Goal: Transaction & Acquisition: Purchase product/service

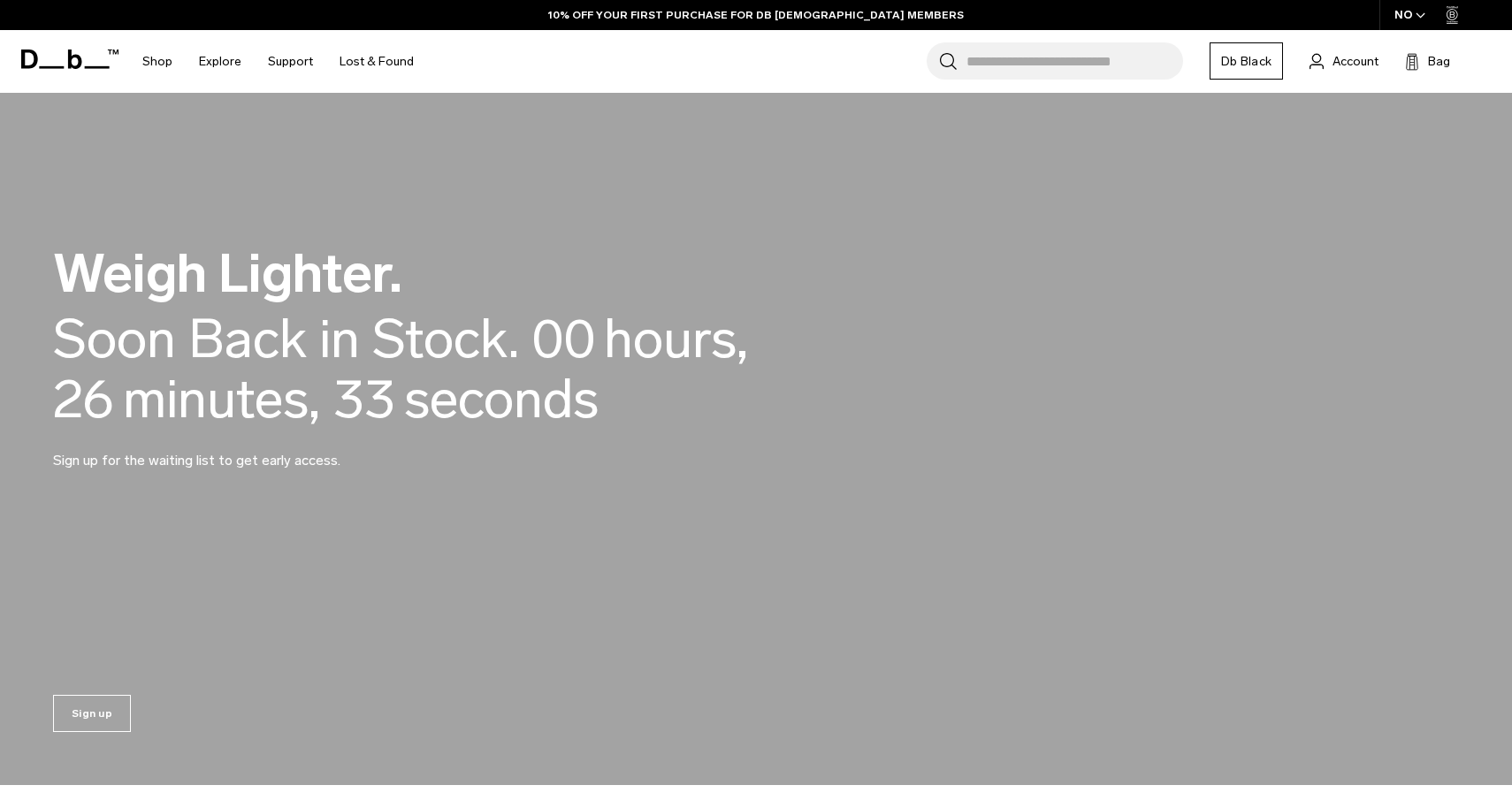
scroll to position [1541, 0]
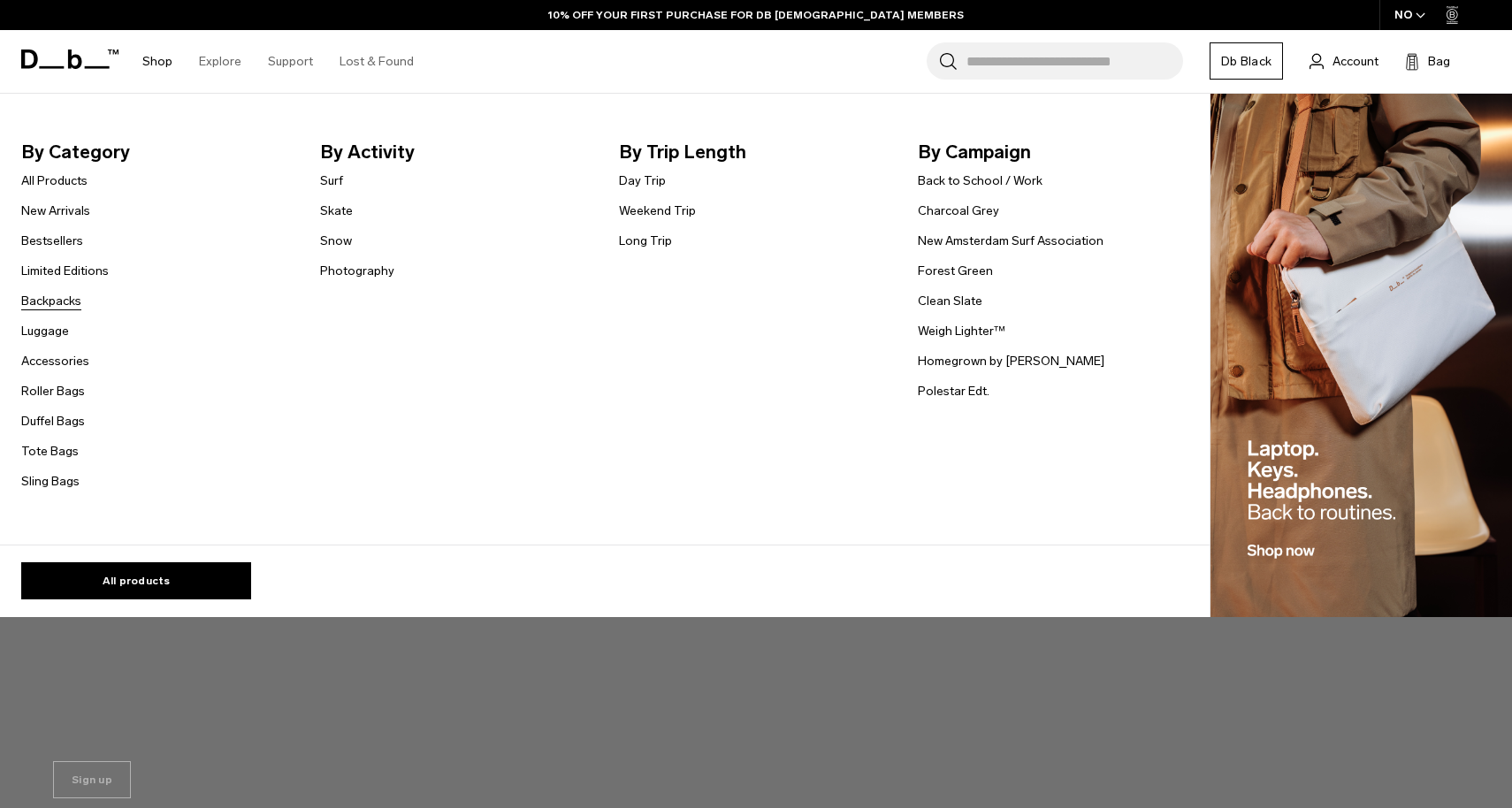
click at [47, 306] on link "Backpacks" at bounding box center [51, 301] width 60 height 18
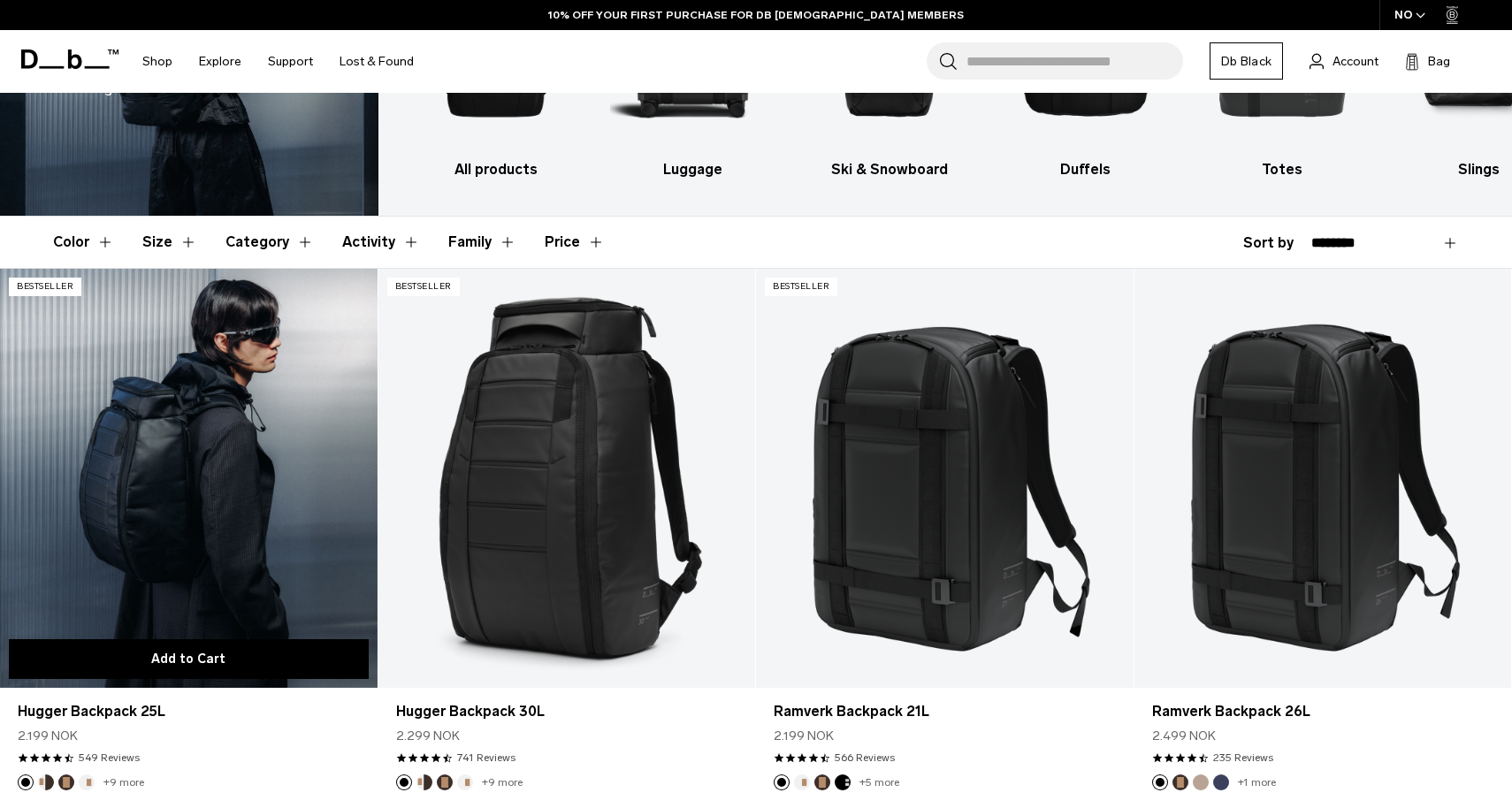
click at [213, 657] on button "Add to Cart" at bounding box center [189, 659] width 360 height 40
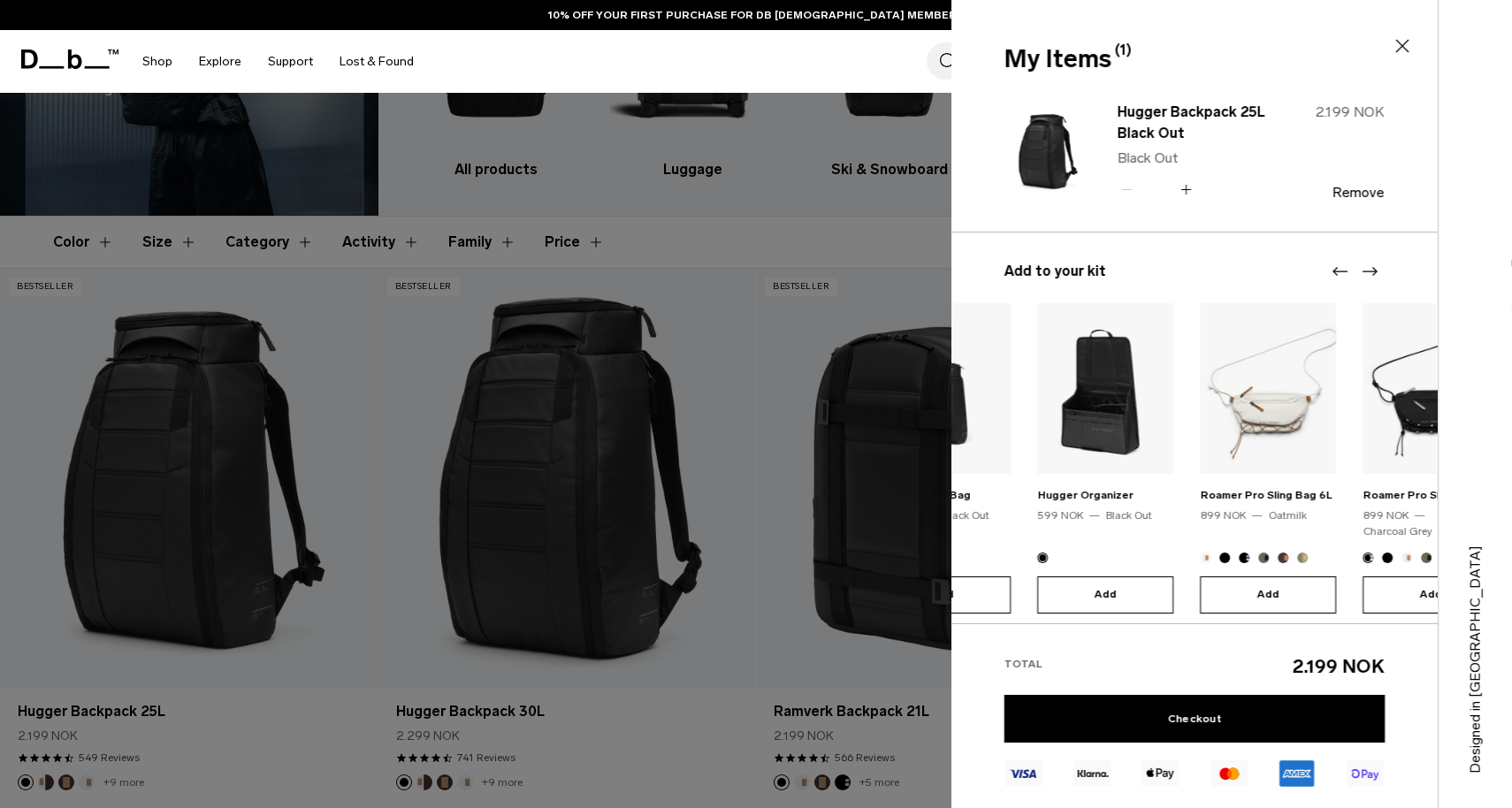
click at [1200, 409] on img at bounding box center [1268, 389] width 136 height 171
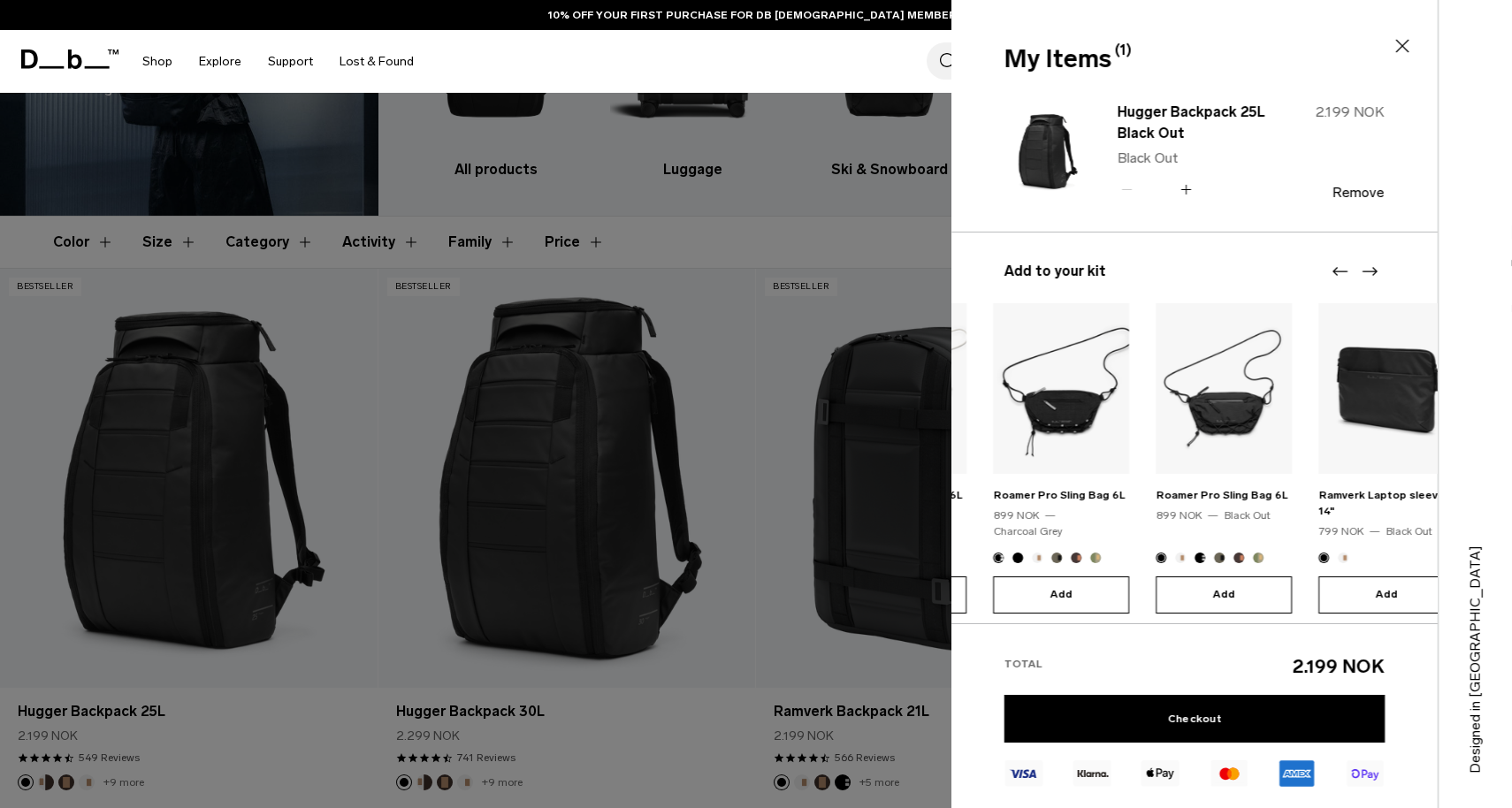
click at [1156, 407] on img at bounding box center [1224, 389] width 136 height 171
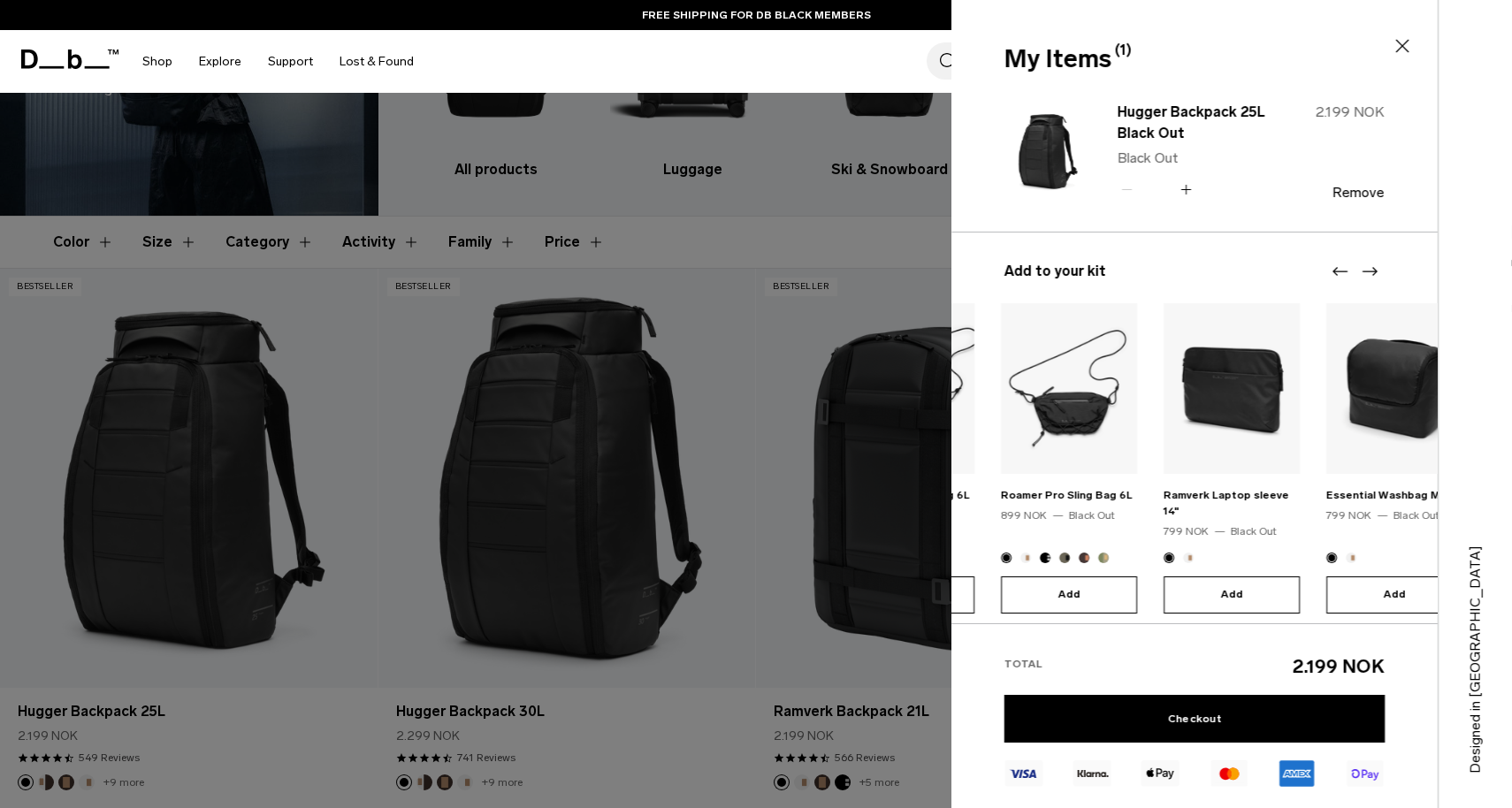
click at [943, 372] on body "Skip to content BUY NOW, PAY LATER WITH [PERSON_NAME] 10% OFF YOUR FIRST PURCHA…" at bounding box center [756, 186] width 1512 height 808
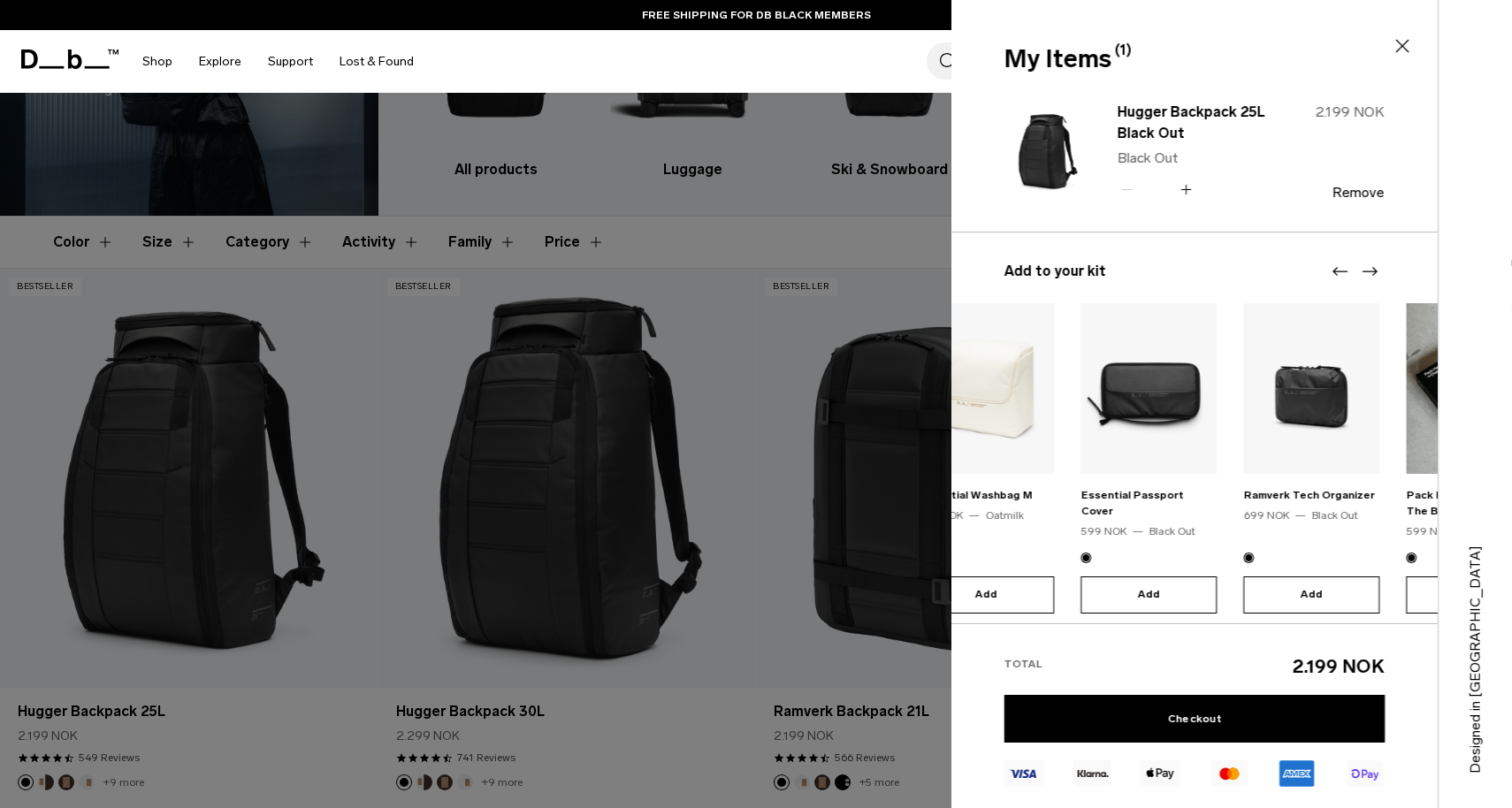
click at [993, 331] on img at bounding box center [986, 389] width 136 height 171
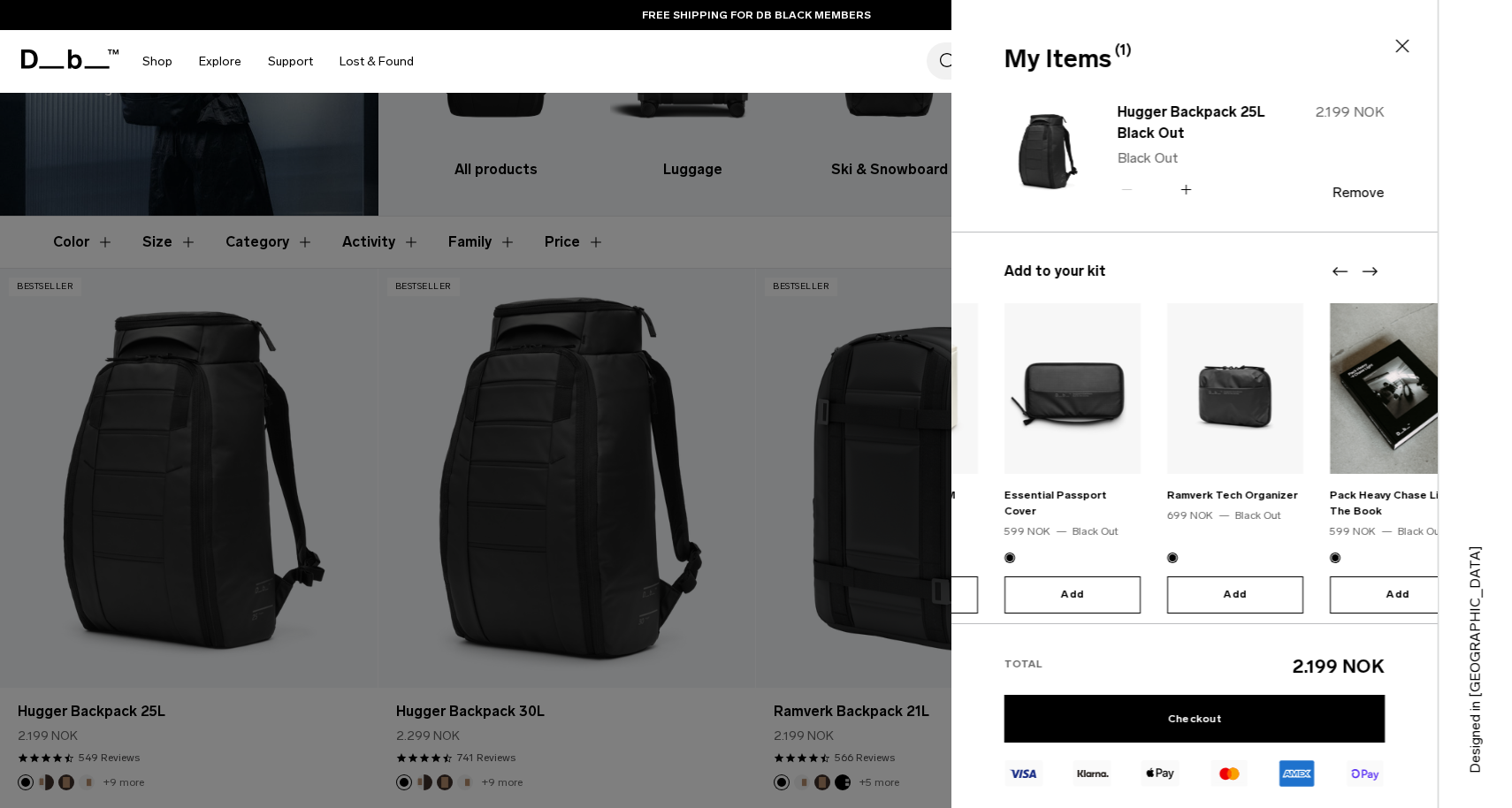
click at [1403, 53] on icon at bounding box center [1402, 45] width 21 height 21
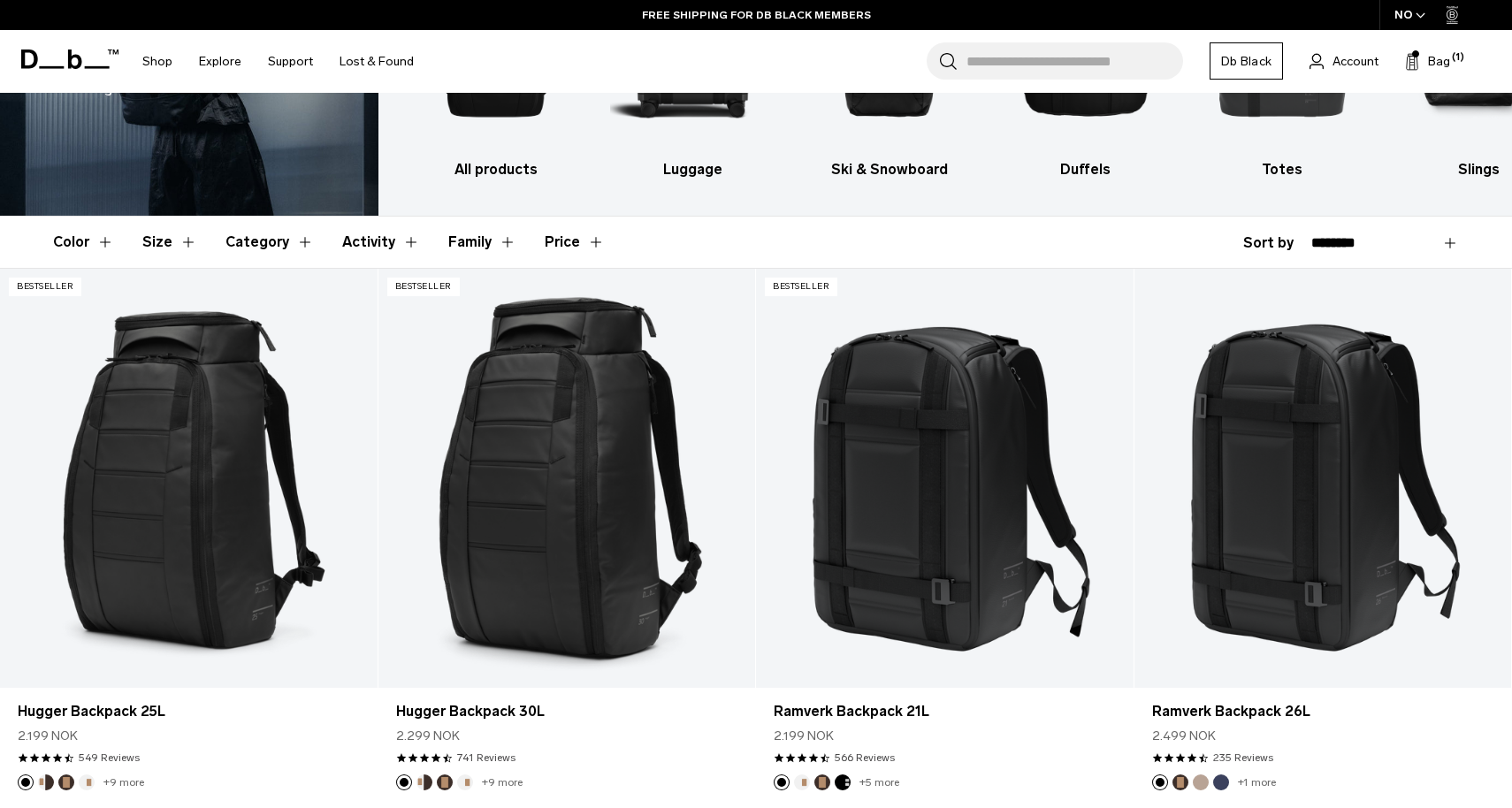
type button "Close"
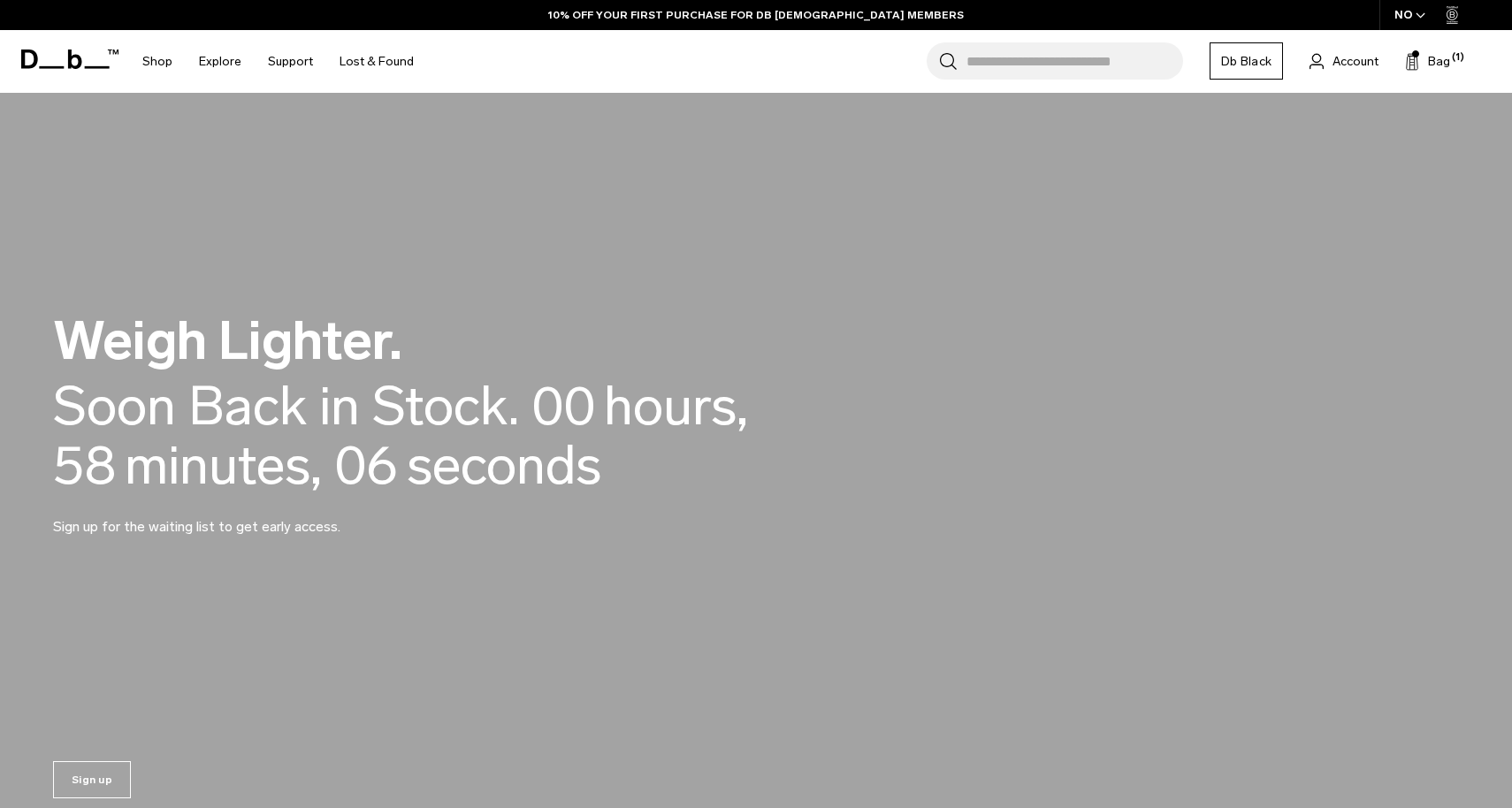
click at [1417, 20] on span "button" at bounding box center [1420, 15] width 10 height 14
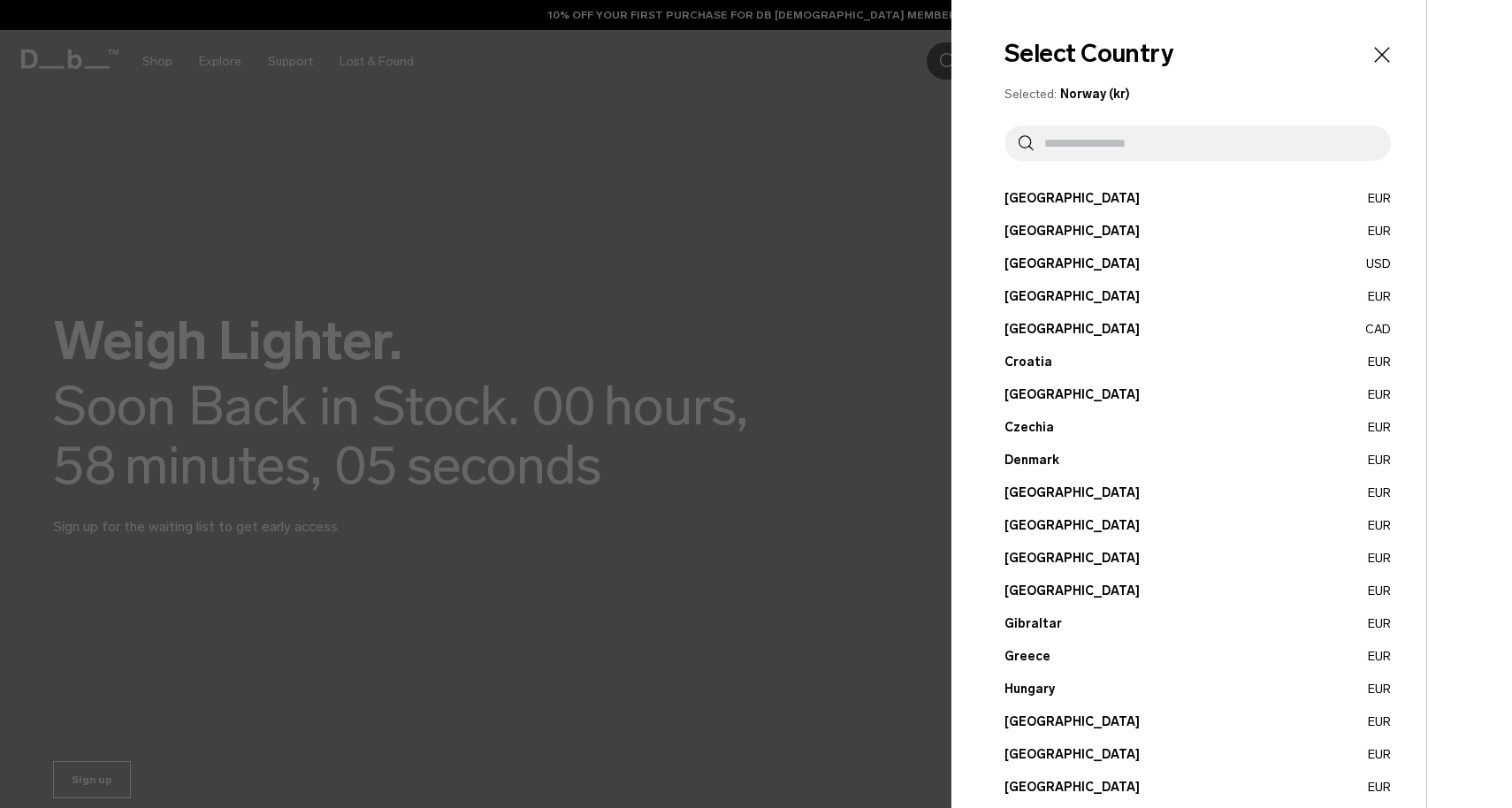
scroll to position [496, 0]
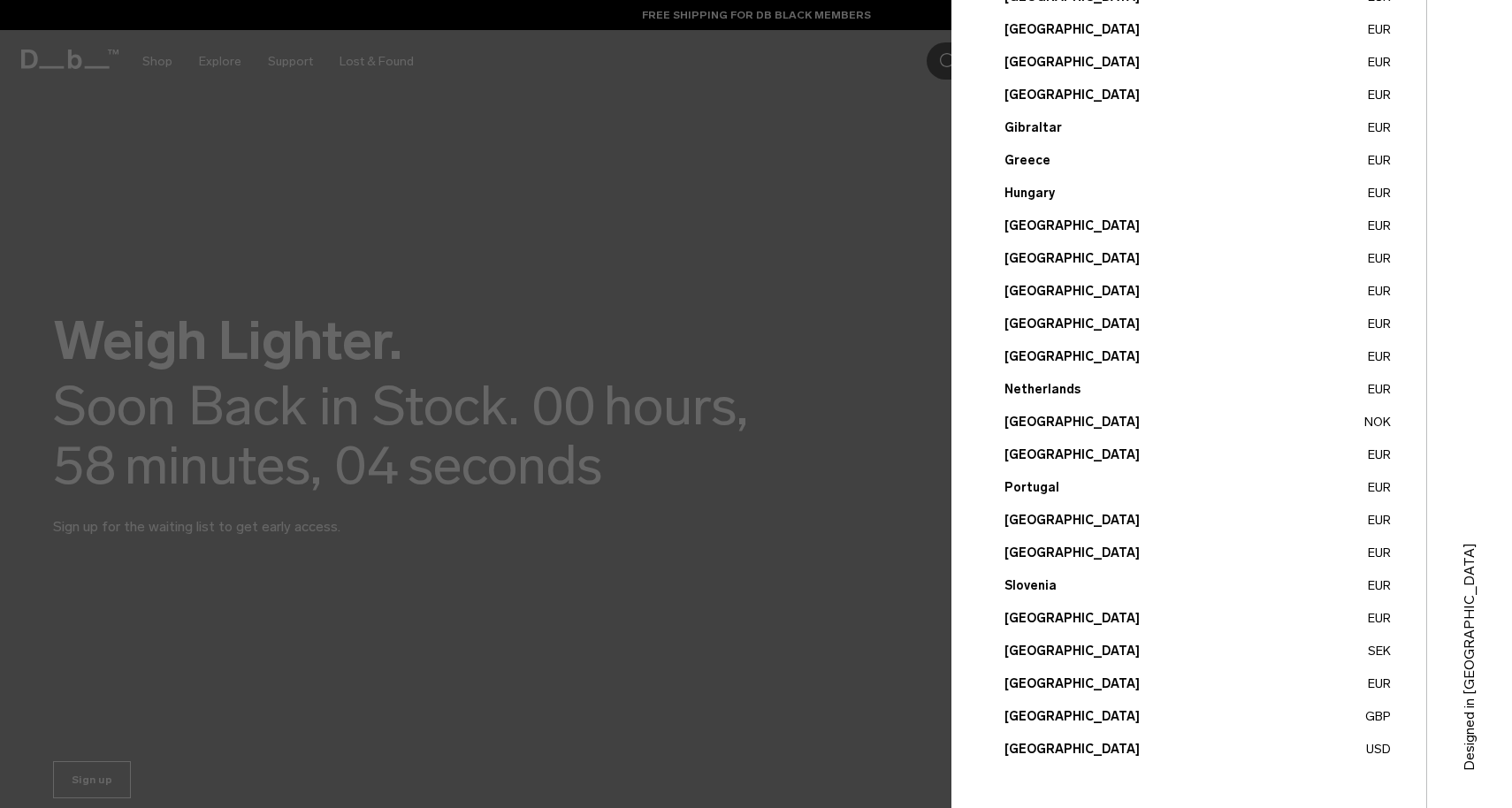
click at [1040, 650] on button "Sweden SEK" at bounding box center [1197, 651] width 386 height 18
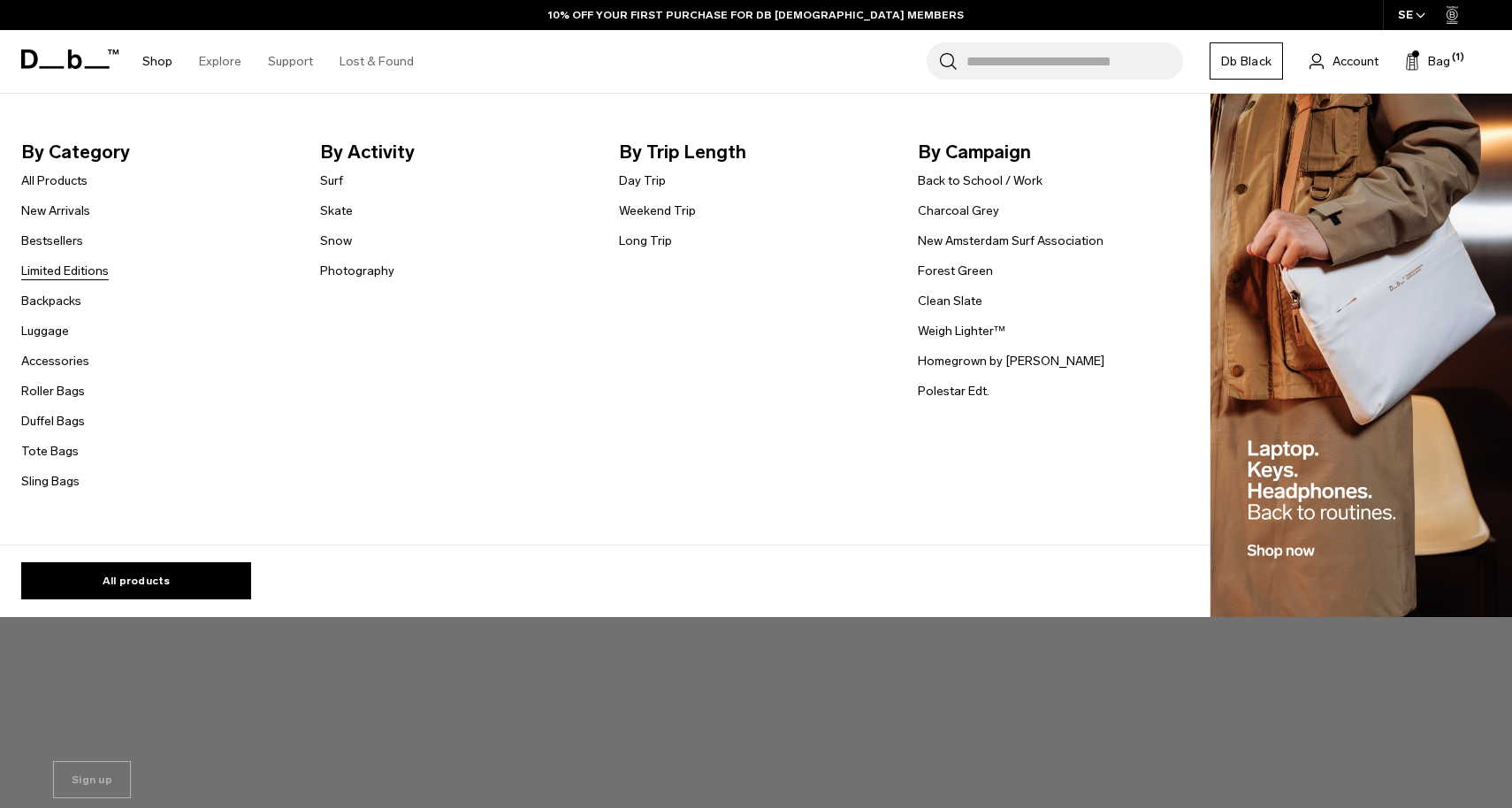
click at [64, 274] on link "Limited Editions" at bounding box center [65, 271] width 87 height 18
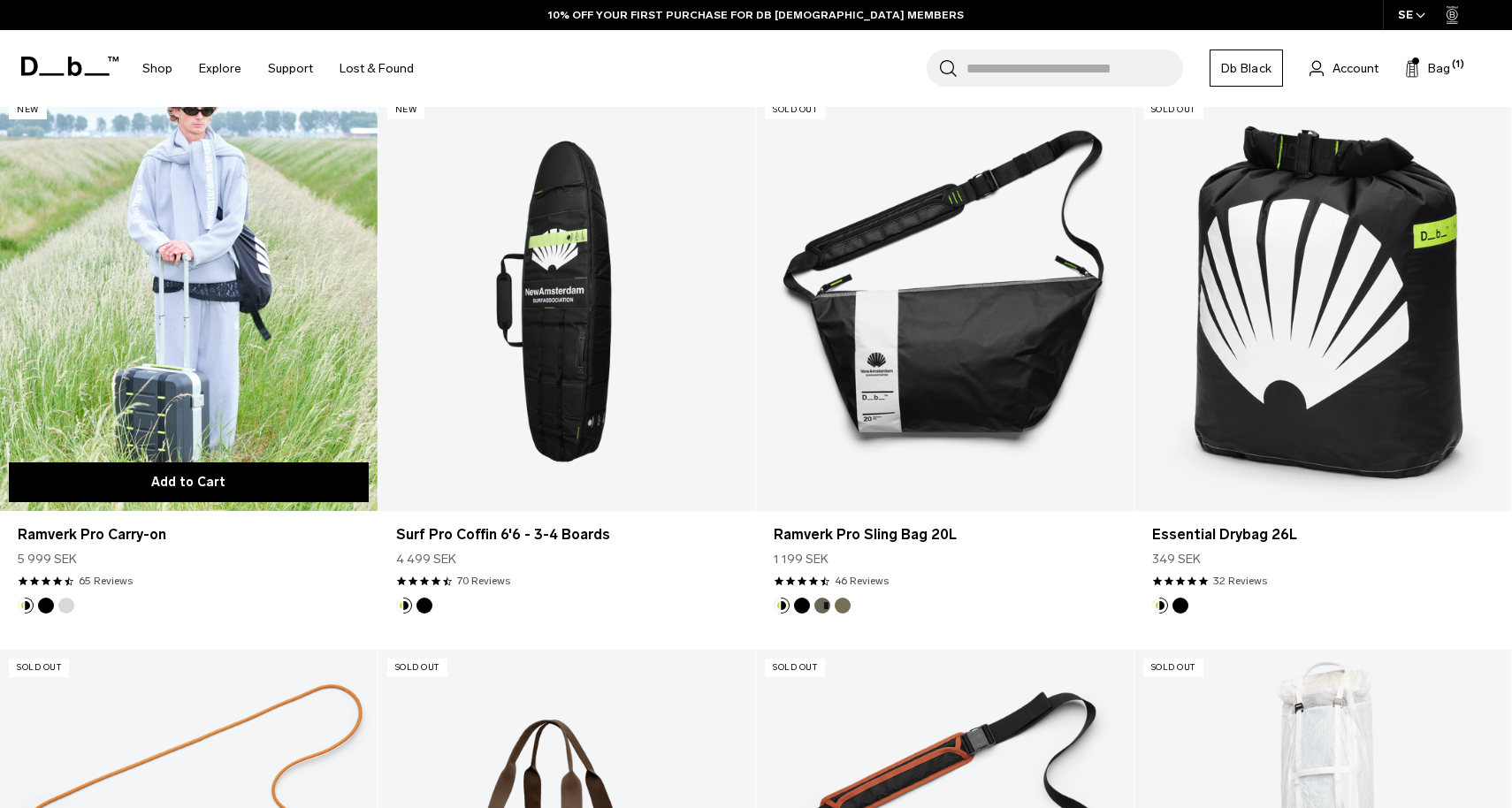
scroll to position [397, 0]
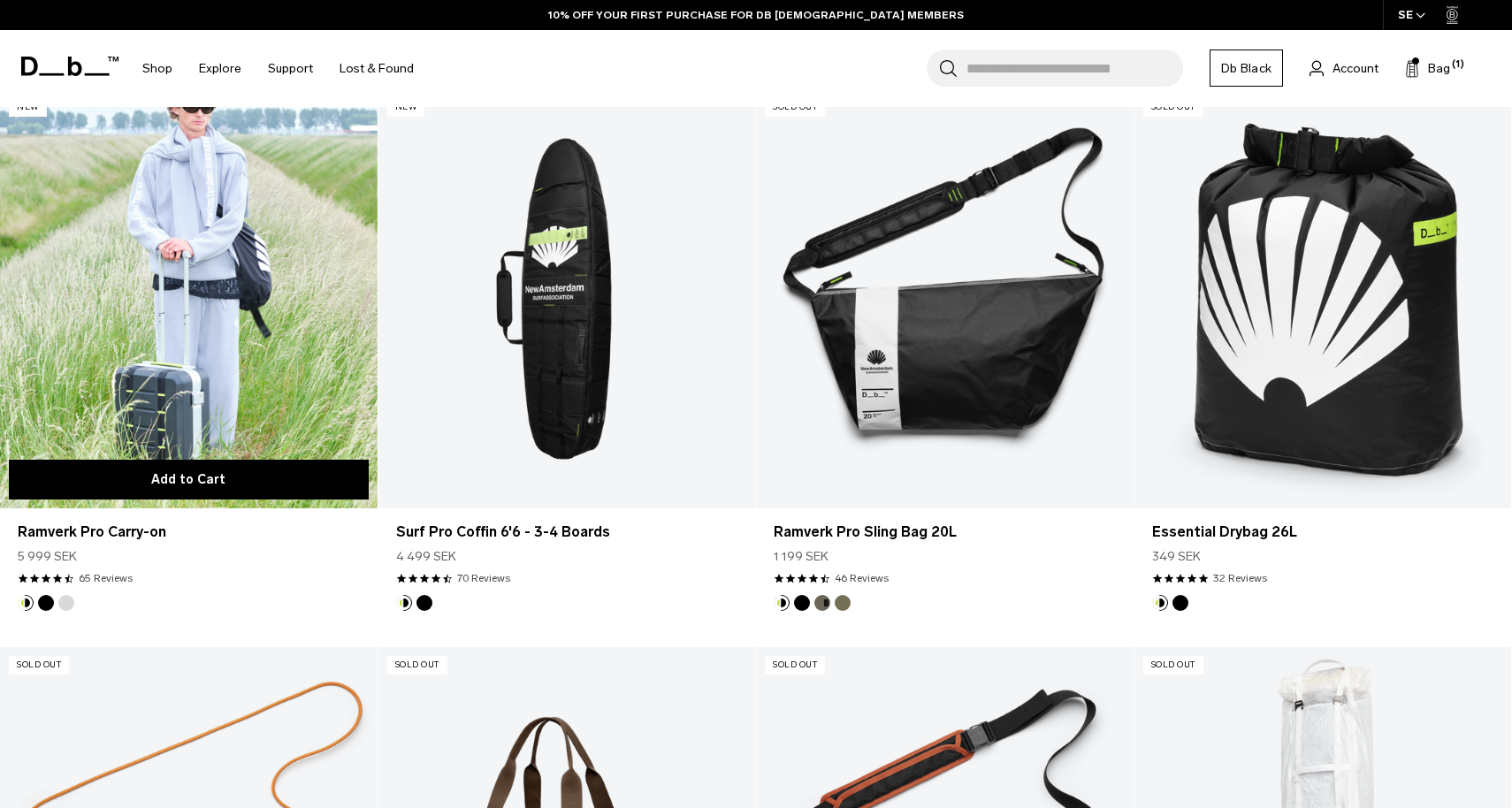
click at [234, 488] on button "Add to Cart" at bounding box center [189, 480] width 360 height 40
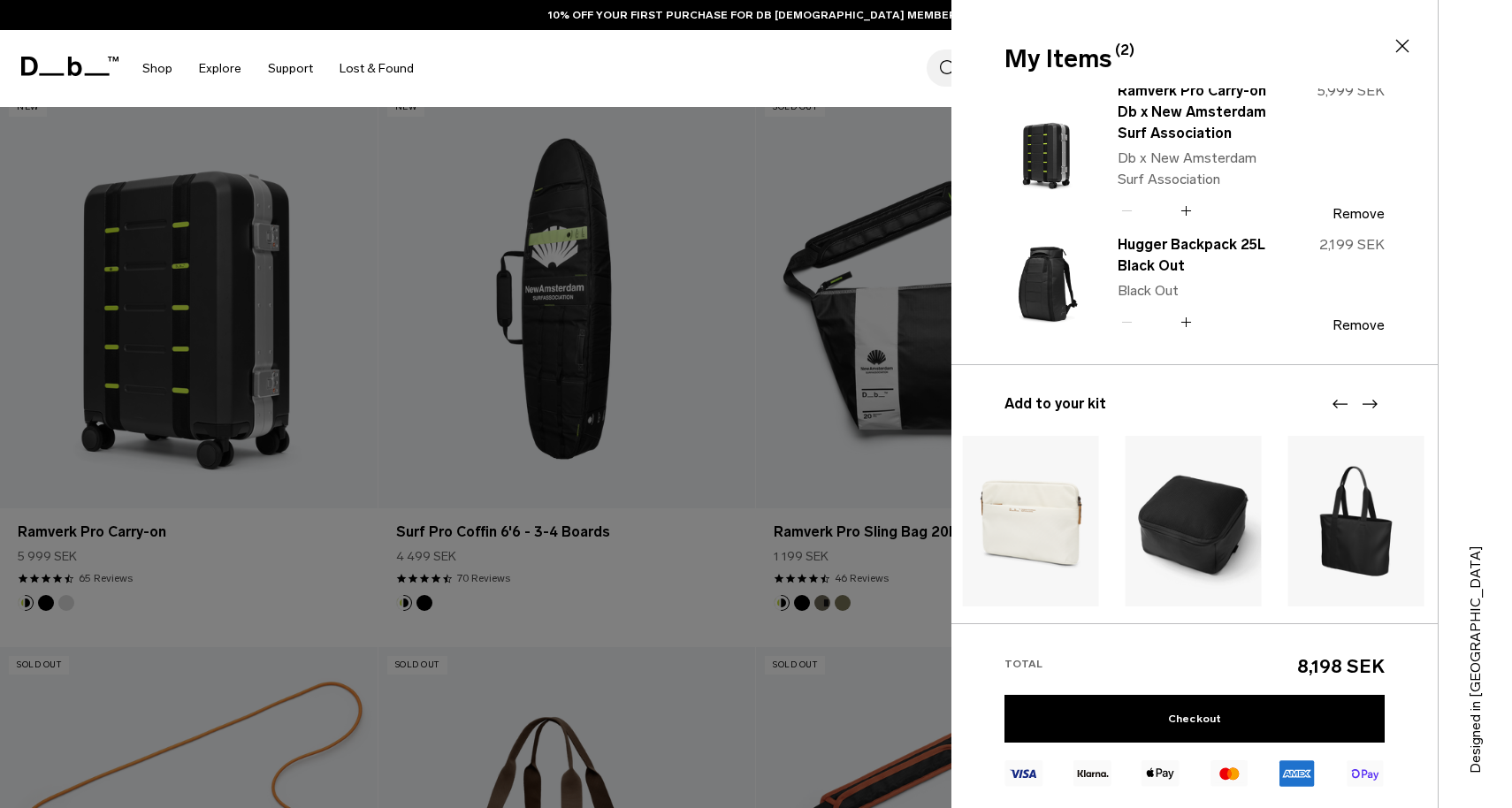
click at [1126, 517] on img "3 / 10" at bounding box center [1194, 521] width 136 height 171
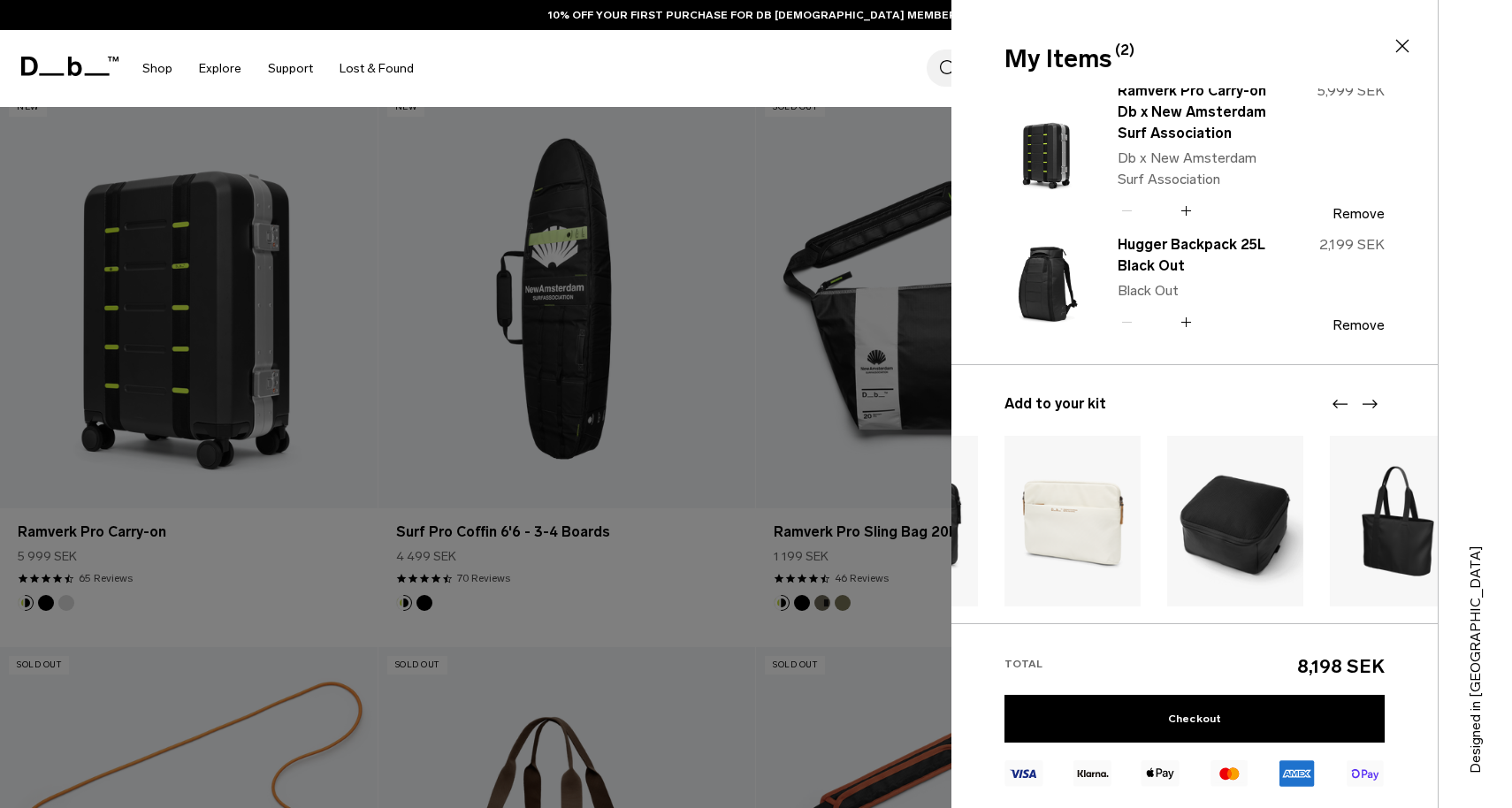
click at [1330, 525] on img "4 / 10" at bounding box center [1398, 521] width 136 height 171
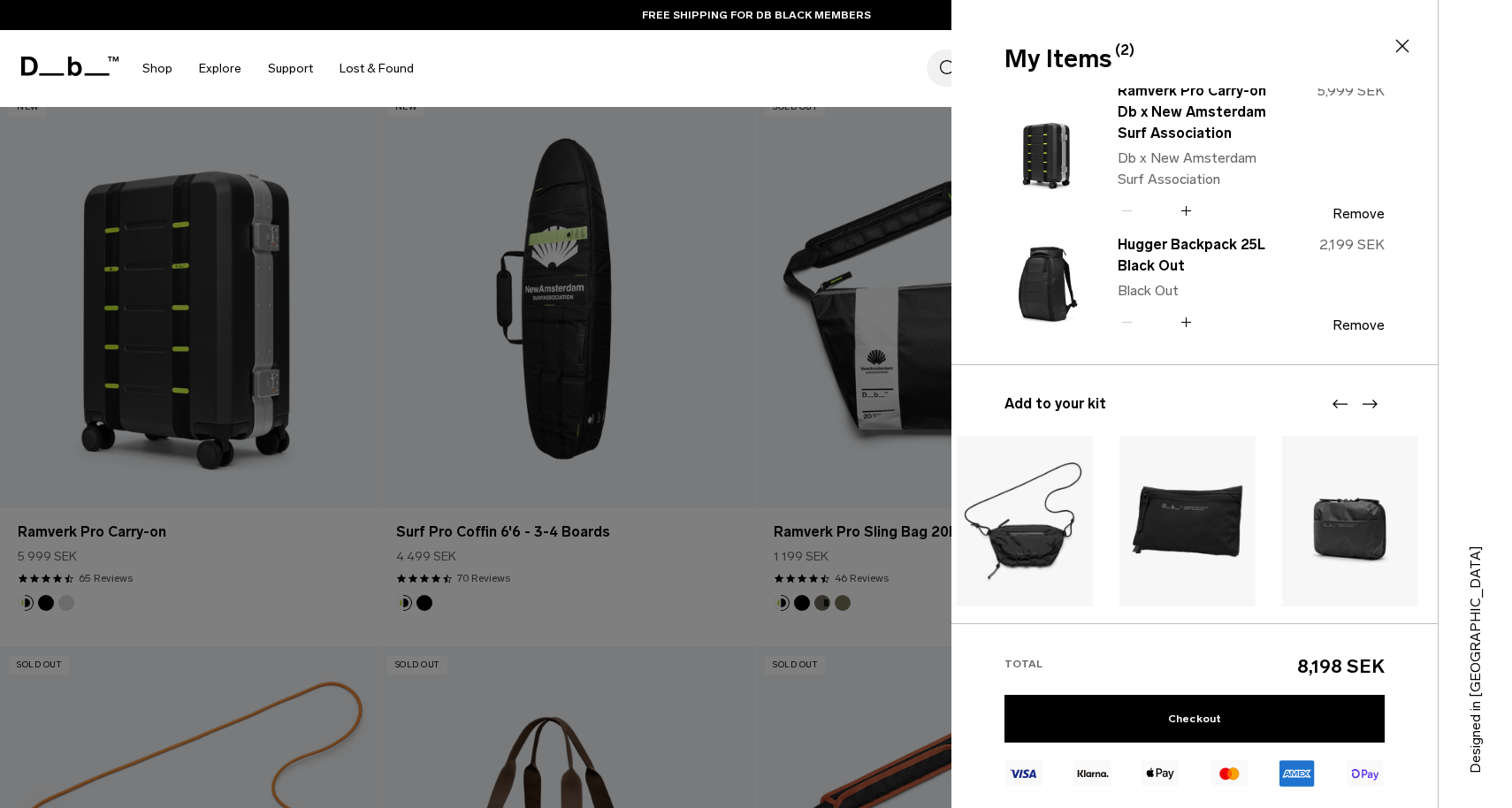
click at [903, 411] on body "Skip to content BUY NOW, PAY LATER WITH [PERSON_NAME] 10% OFF YOUR FIRST PURCHA…" at bounding box center [756, 6] width 1512 height 808
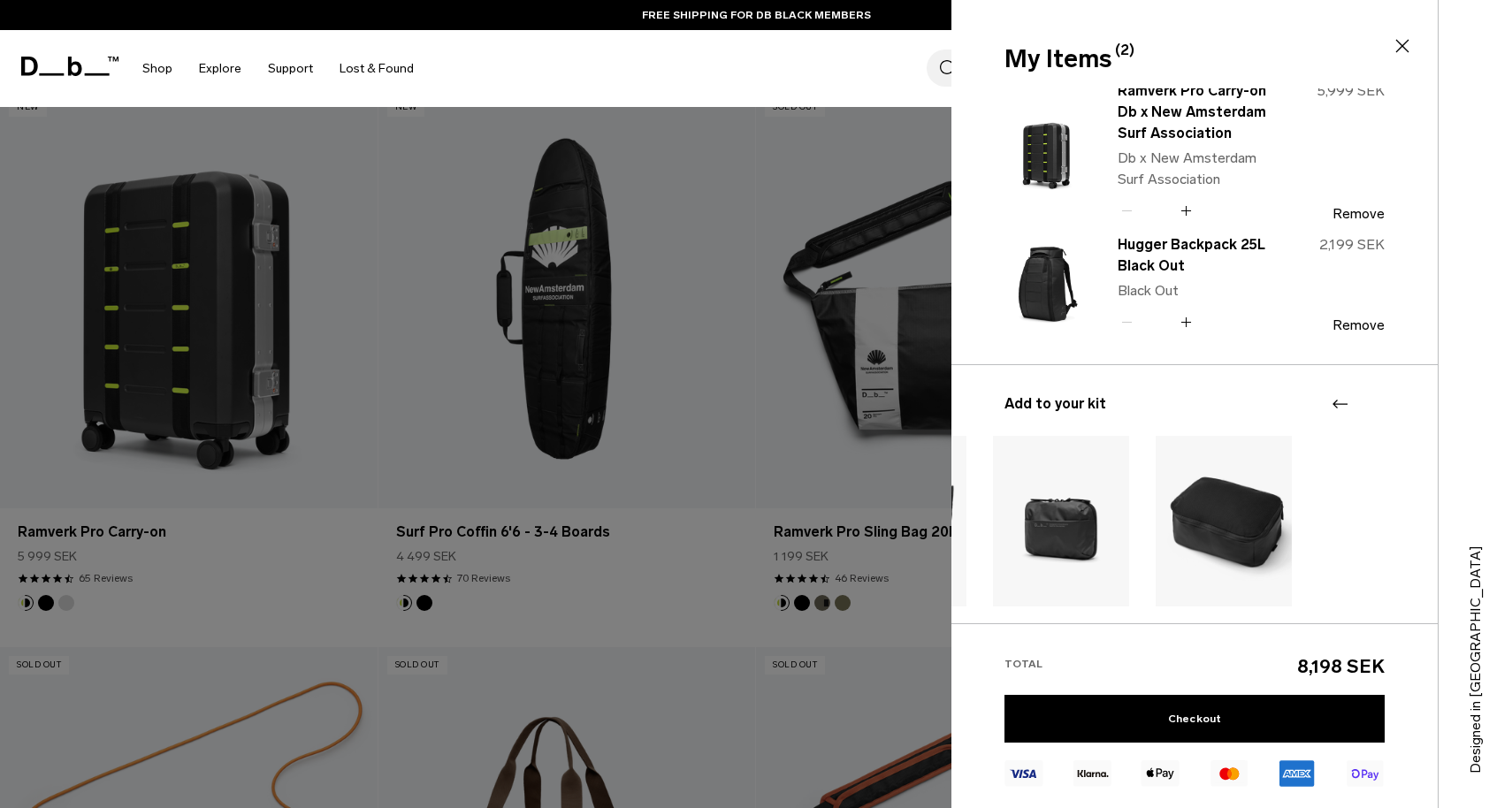
click at [856, 411] on body "Skip to content BUY NOW, PAY LATER WITH [PERSON_NAME] 10% OFF YOUR FIRST PURCHA…" at bounding box center [756, 6] width 1512 height 808
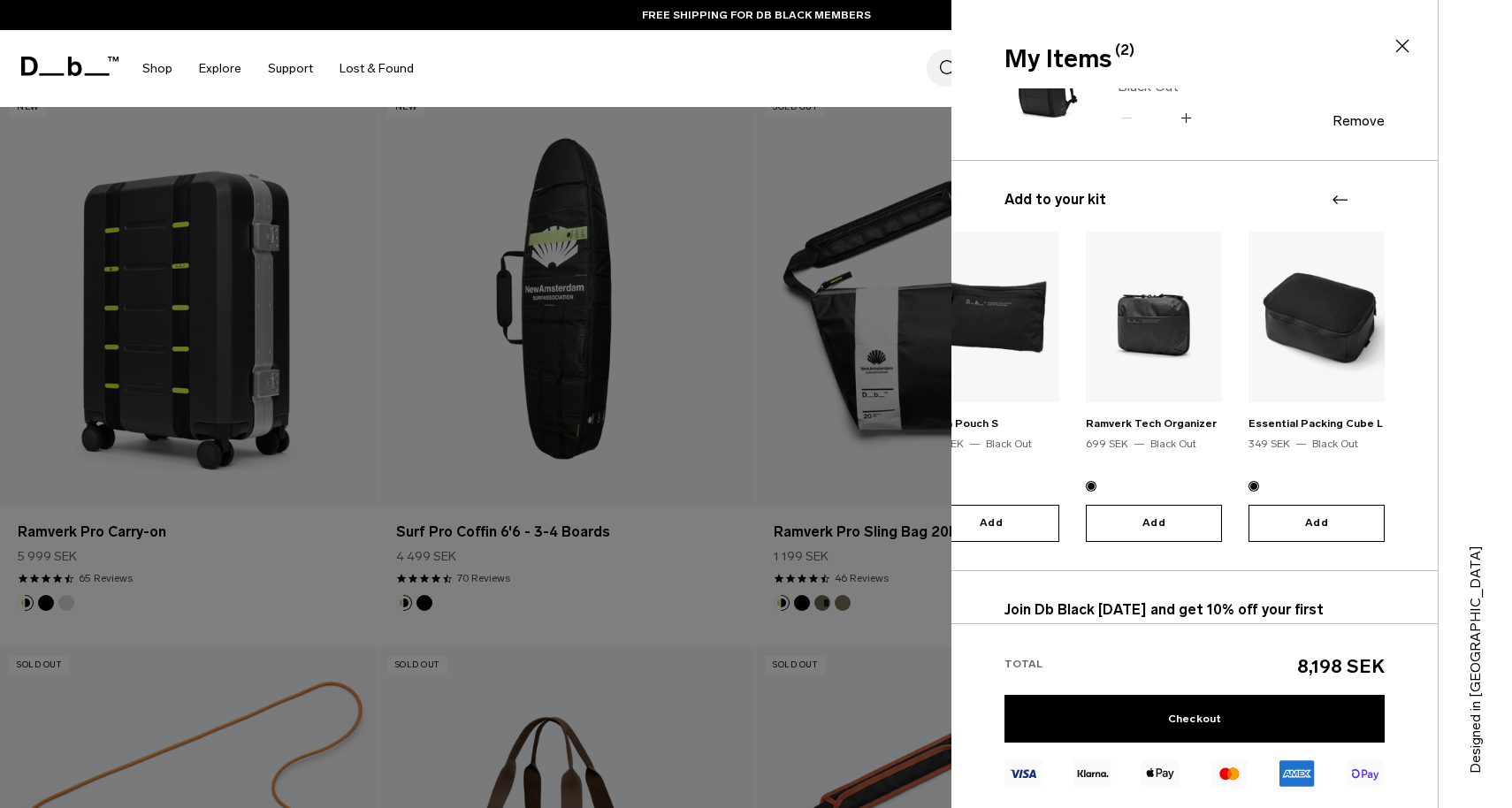
scroll to position [185, 0]
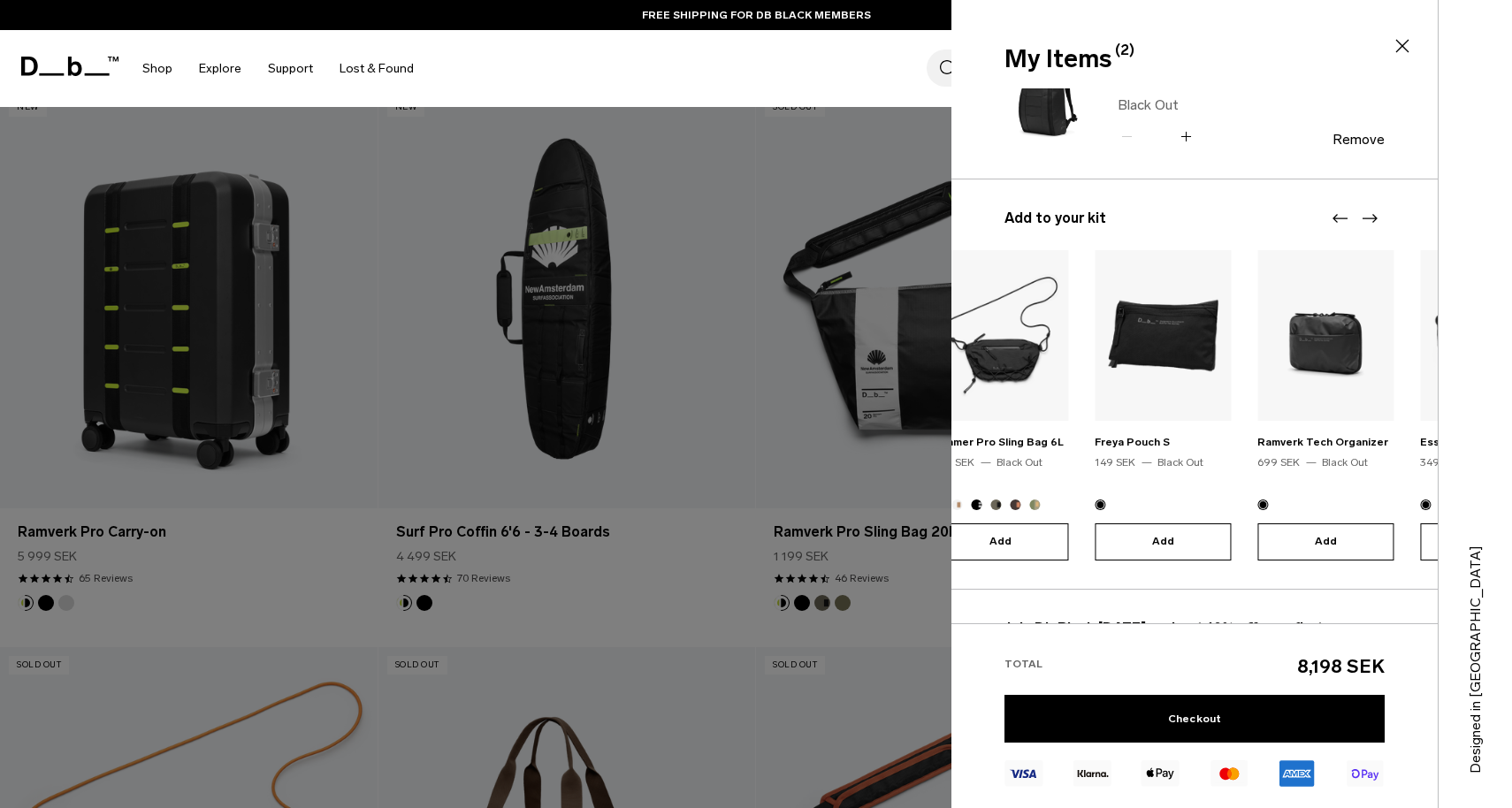
click at [1511, 439] on section "My Items (2) Close Ramverk Pro Carry-on Db x New Amsterdam Surf Association Db …" at bounding box center [1232, 404] width 561 height 808
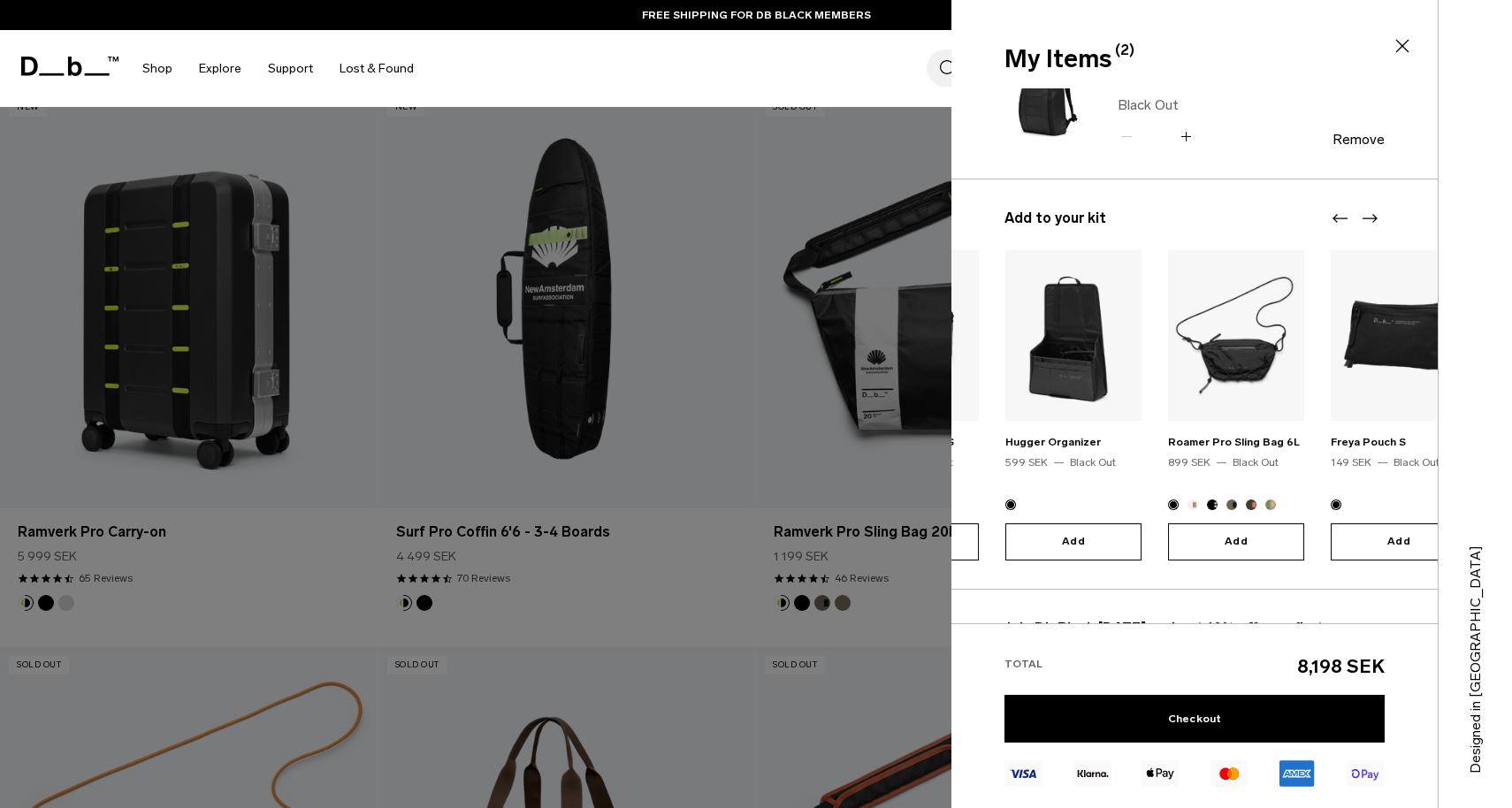
click at [1511, 398] on section "My Items (2) Close Ramverk Pro Carry-on Db x New Amsterdam Surf Association Db …" at bounding box center [1232, 404] width 561 height 808
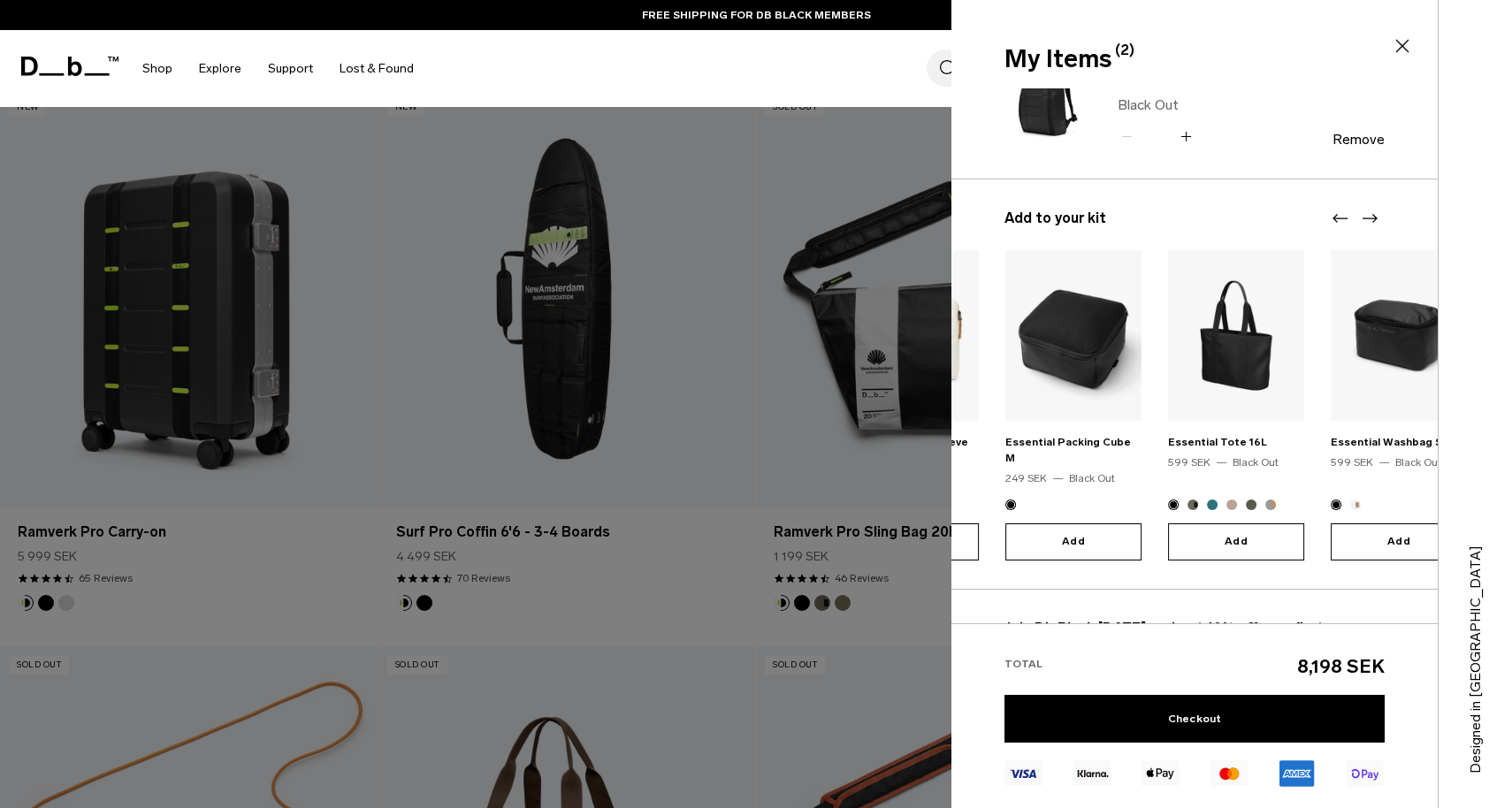
click at [1511, 374] on section "My Items (2) Close Ramverk Pro Carry-on Db x New Amsterdam Surf Association Db …" at bounding box center [1232, 404] width 561 height 808
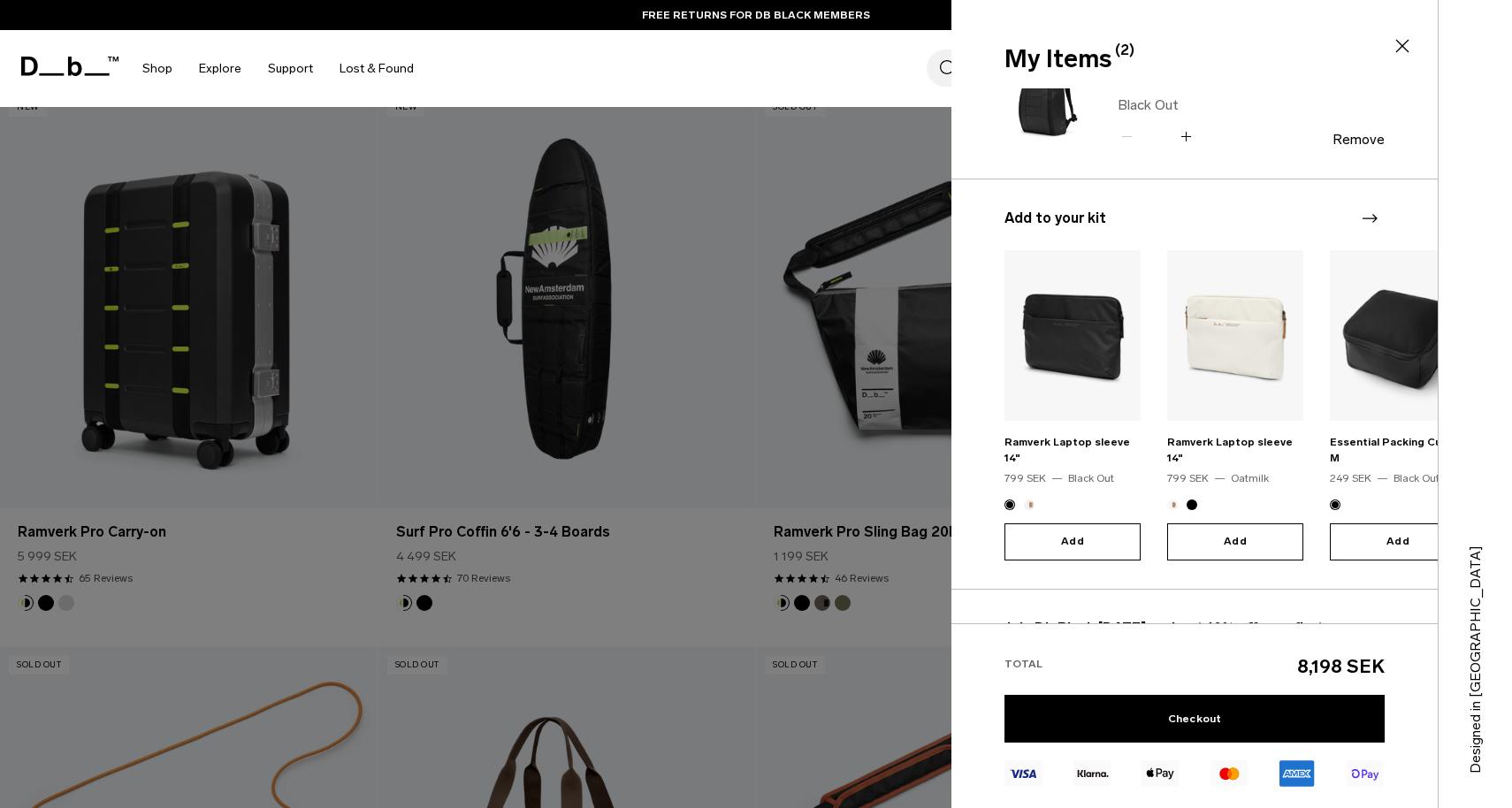
scroll to position [234, 0]
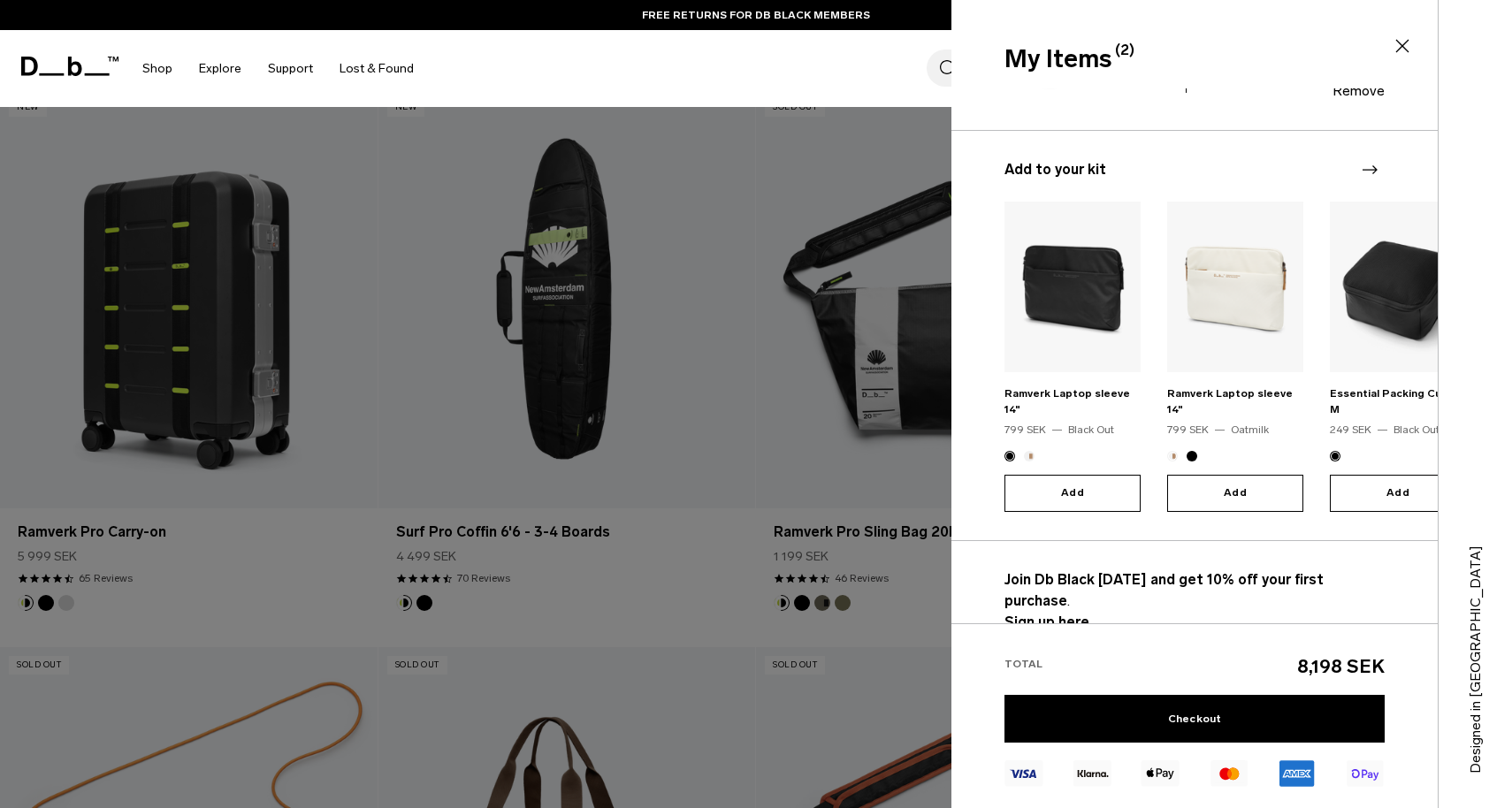
click at [1397, 41] on icon at bounding box center [1403, 46] width 14 height 14
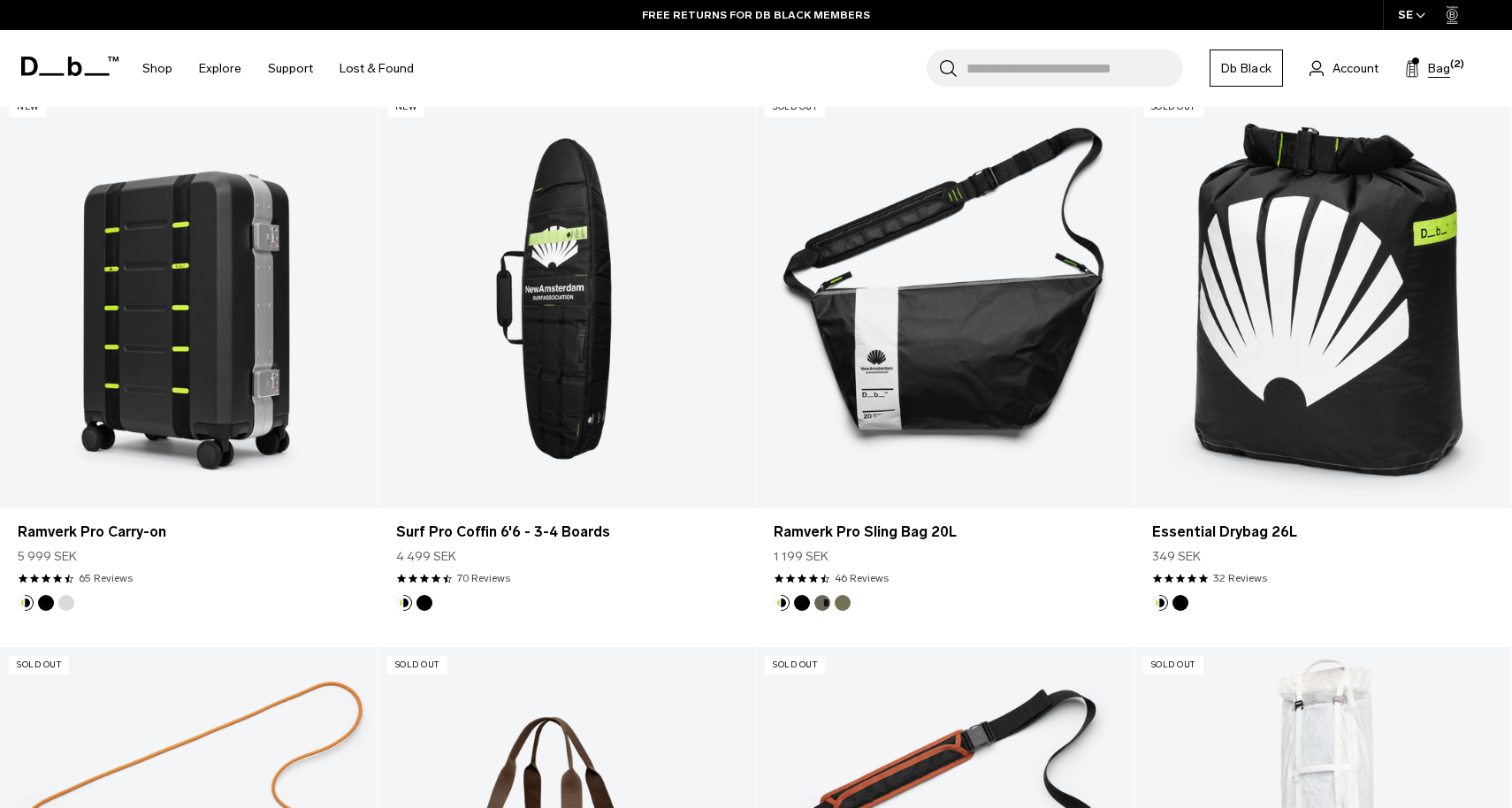
click at [1415, 61] on span at bounding box center [1416, 61] width 7 height 7
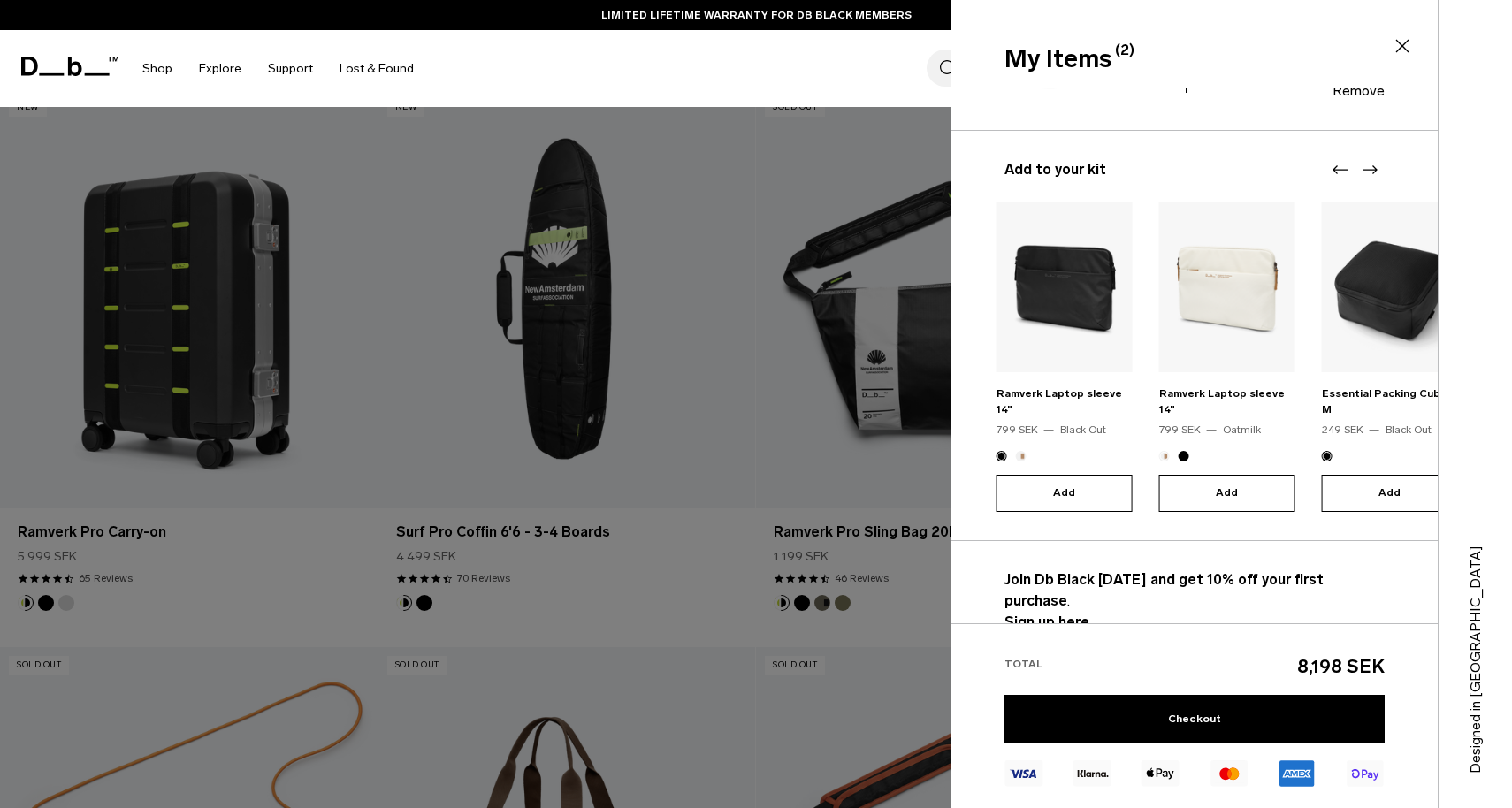
click at [715, 237] on body "Skip to content BUY NOW, PAY LATER WITH [PERSON_NAME] 10% OFF YOUR FIRST PURCHA…" at bounding box center [756, 6] width 1512 height 808
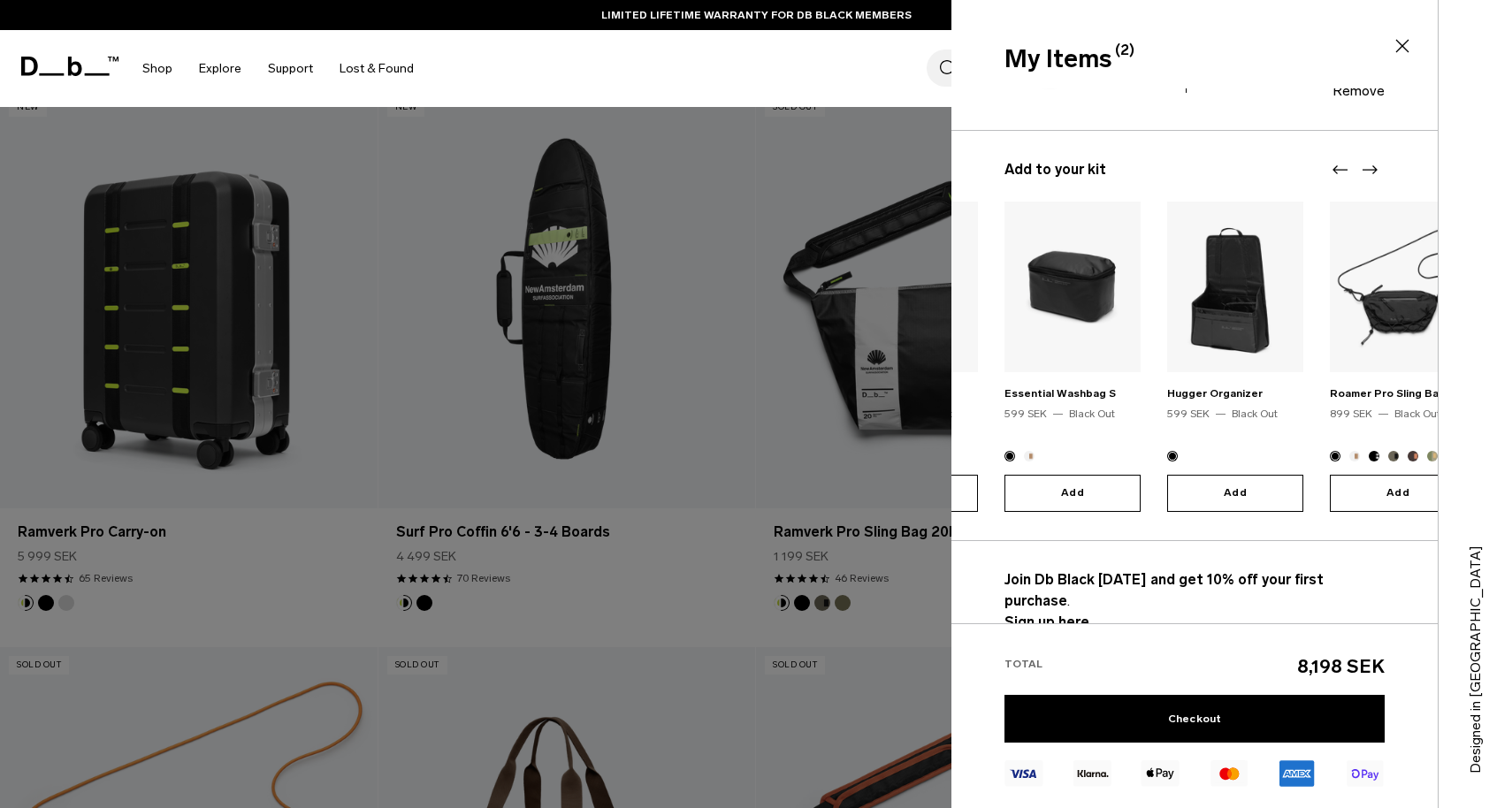
click at [1405, 48] on icon at bounding box center [1403, 46] width 14 height 14
